Goal: Task Accomplishment & Management: Complete application form

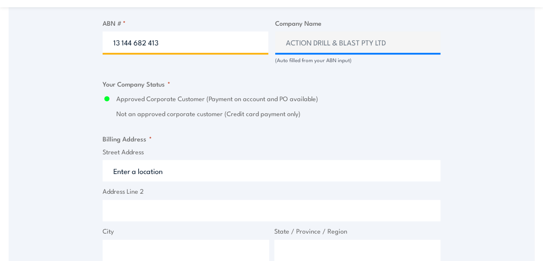
click at [183, 48] on input "13 144 682 413" at bounding box center [186, 41] width 166 height 21
click at [184, 48] on input "13 144 682 413" at bounding box center [186, 41] width 166 height 21
click at [221, 46] on input "1080594145" at bounding box center [186, 41] width 166 height 21
click at [153, 49] on input "1080594145" at bounding box center [186, 41] width 166 height 21
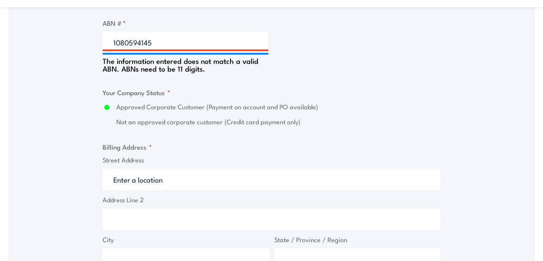
click at [386, 48] on div "Billing details I am enroling as: * An individual (I am paying for this myself)…" at bounding box center [272, 121] width 338 height 893
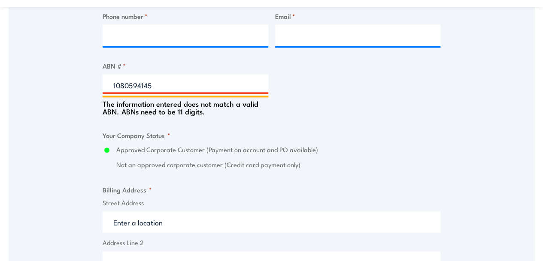
click at [169, 90] on input "1080594145" at bounding box center [186, 84] width 166 height 21
type input "41080594145"
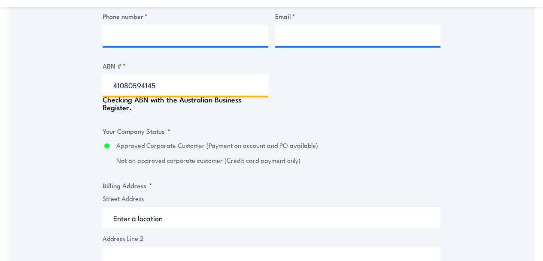
type input "ROADWORX SURFACING PTY LTD"
radio input "true"
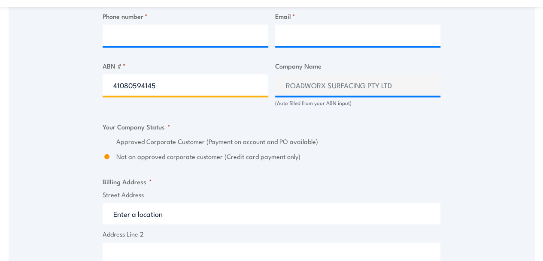
type input "41080594145"
